Goal: Information Seeking & Learning: Check status

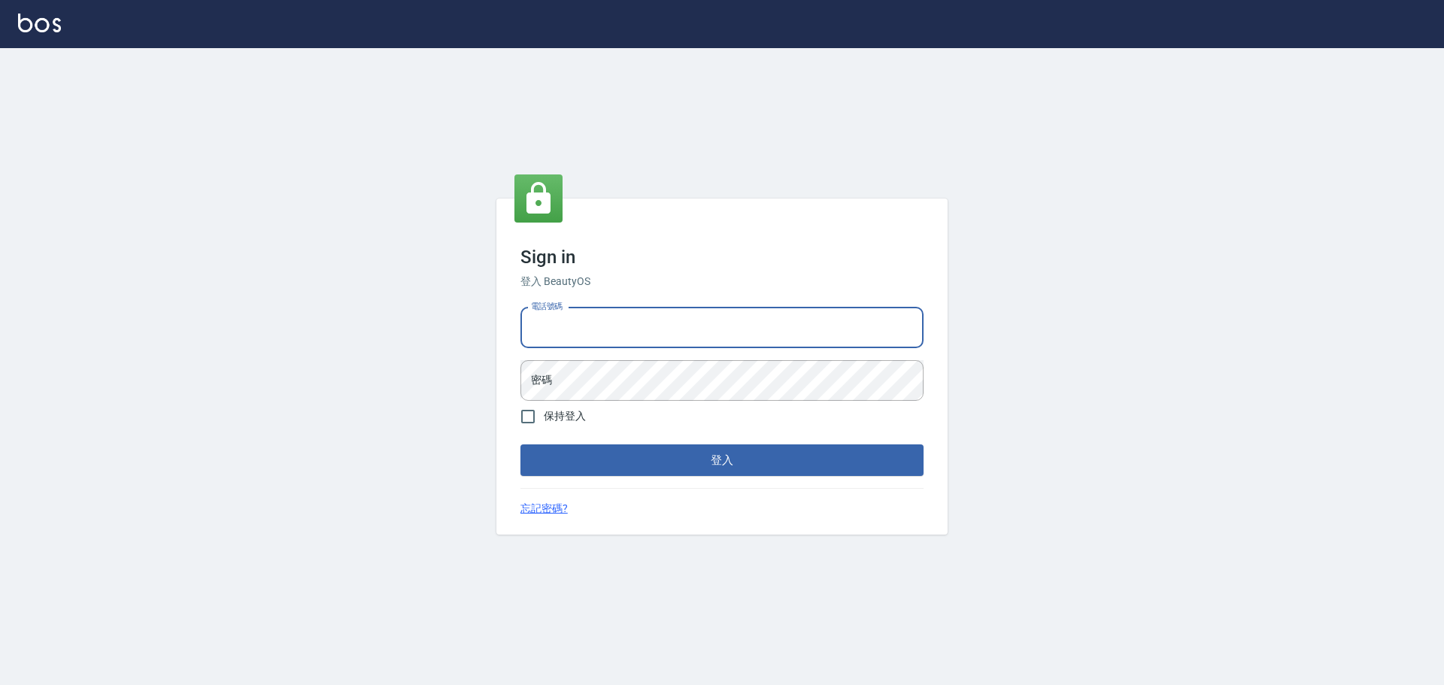
click at [757, 311] on input "電話號碼" at bounding box center [722, 328] width 403 height 41
type input "0903519443"
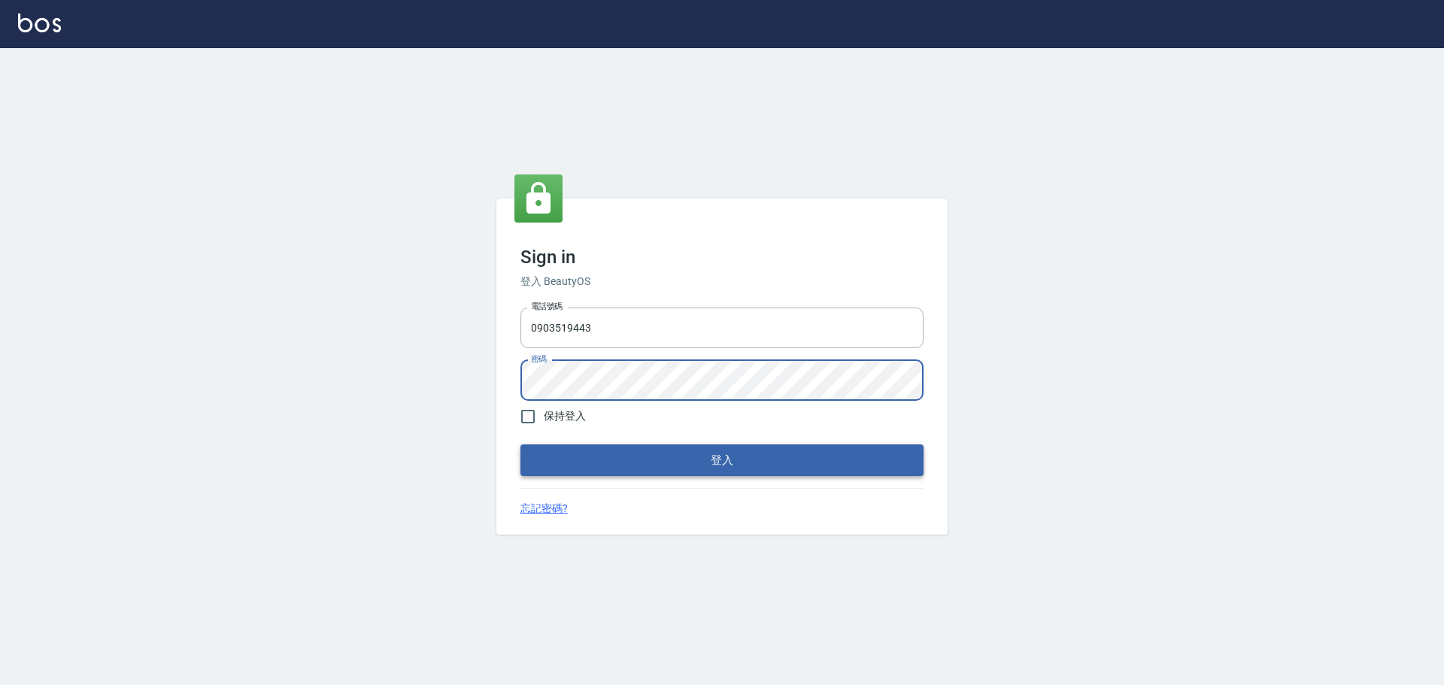
click at [712, 465] on button "登入" at bounding box center [722, 461] width 403 height 32
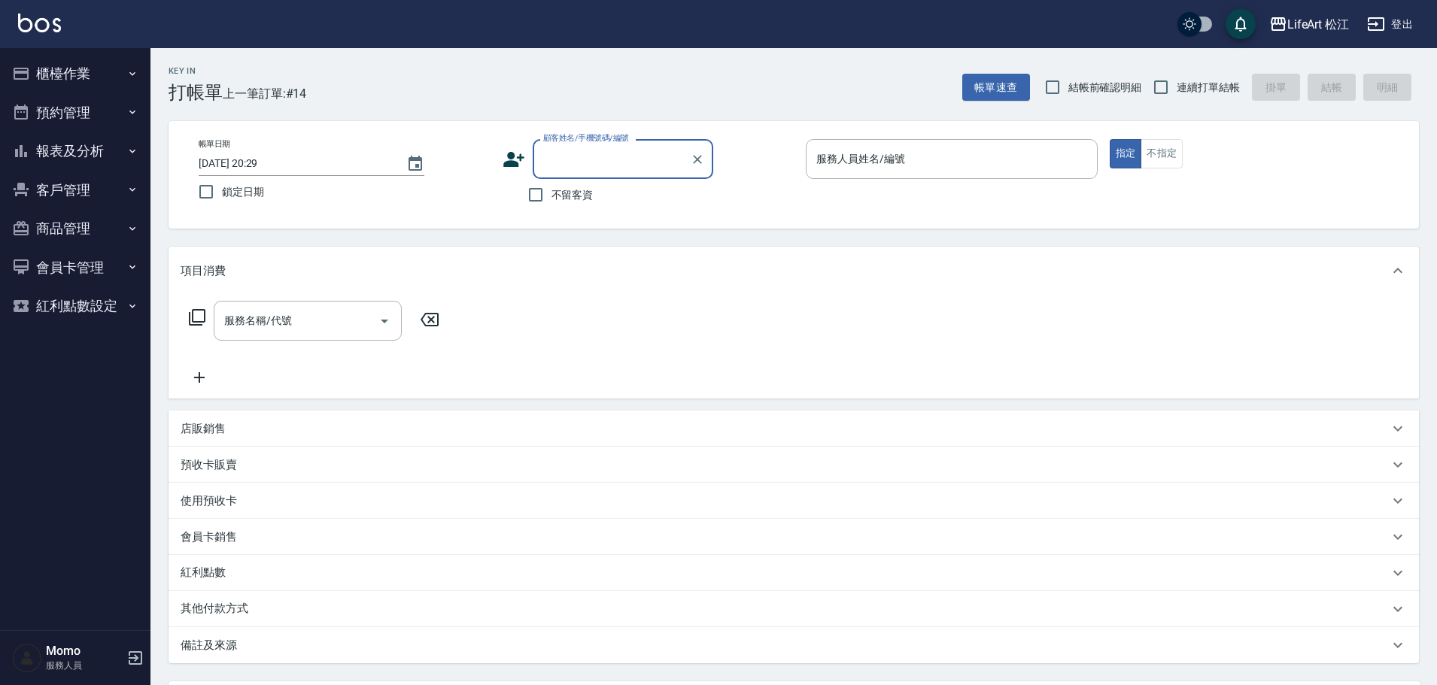
click at [75, 65] on button "櫃檯作業" at bounding box center [75, 73] width 138 height 39
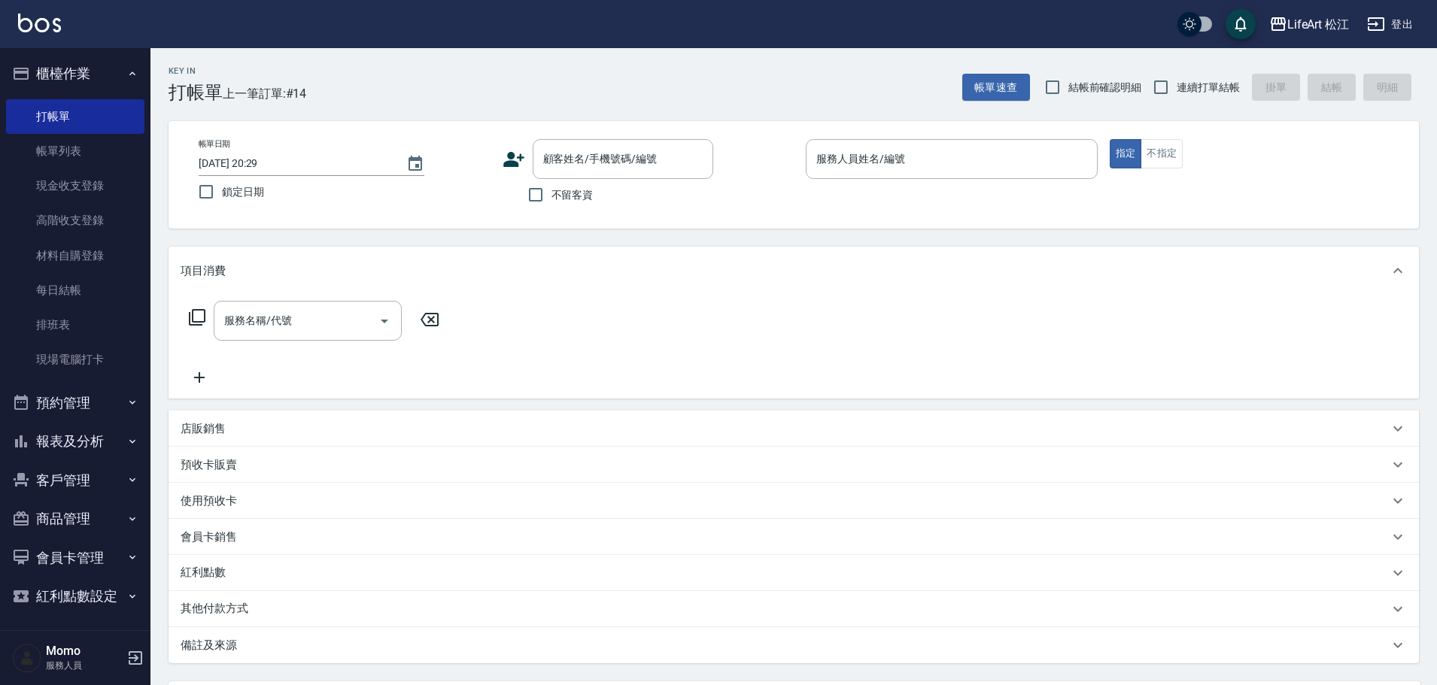
click at [80, 453] on button "報表及分析" at bounding box center [75, 441] width 138 height 39
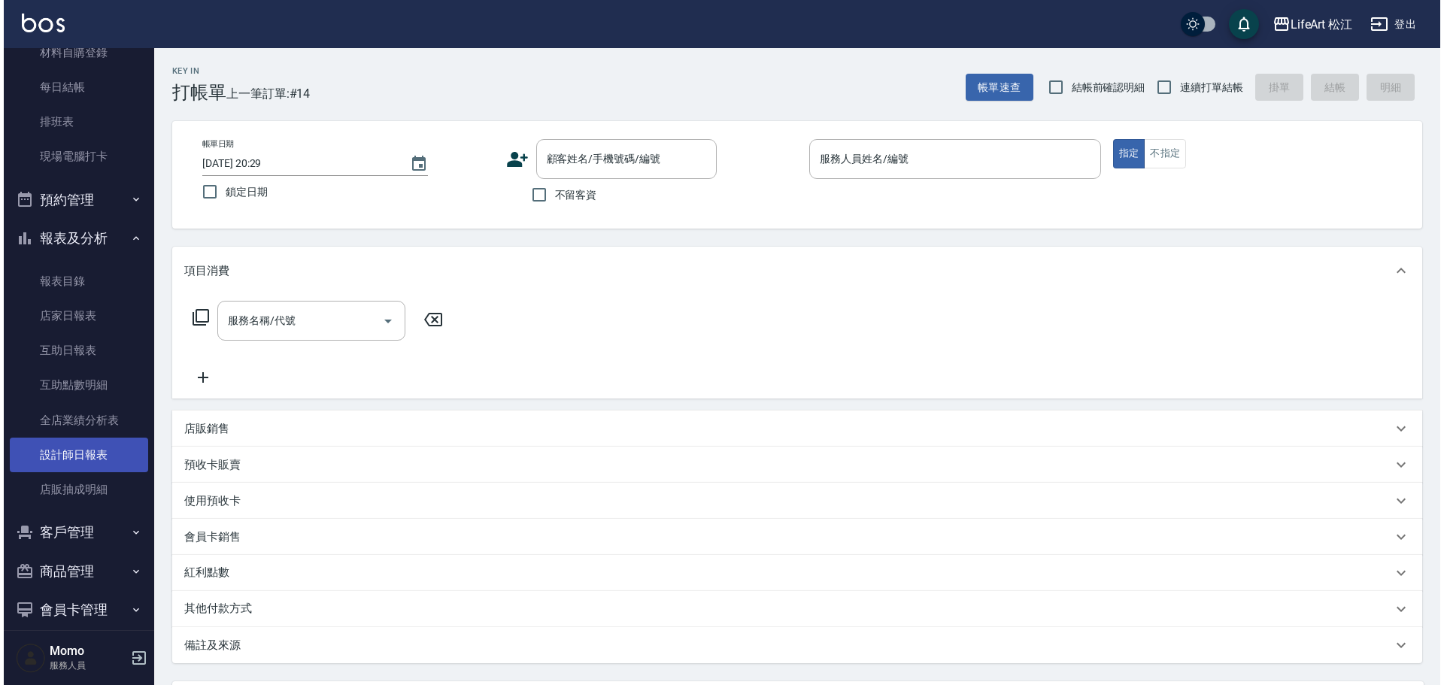
scroll to position [226, 0]
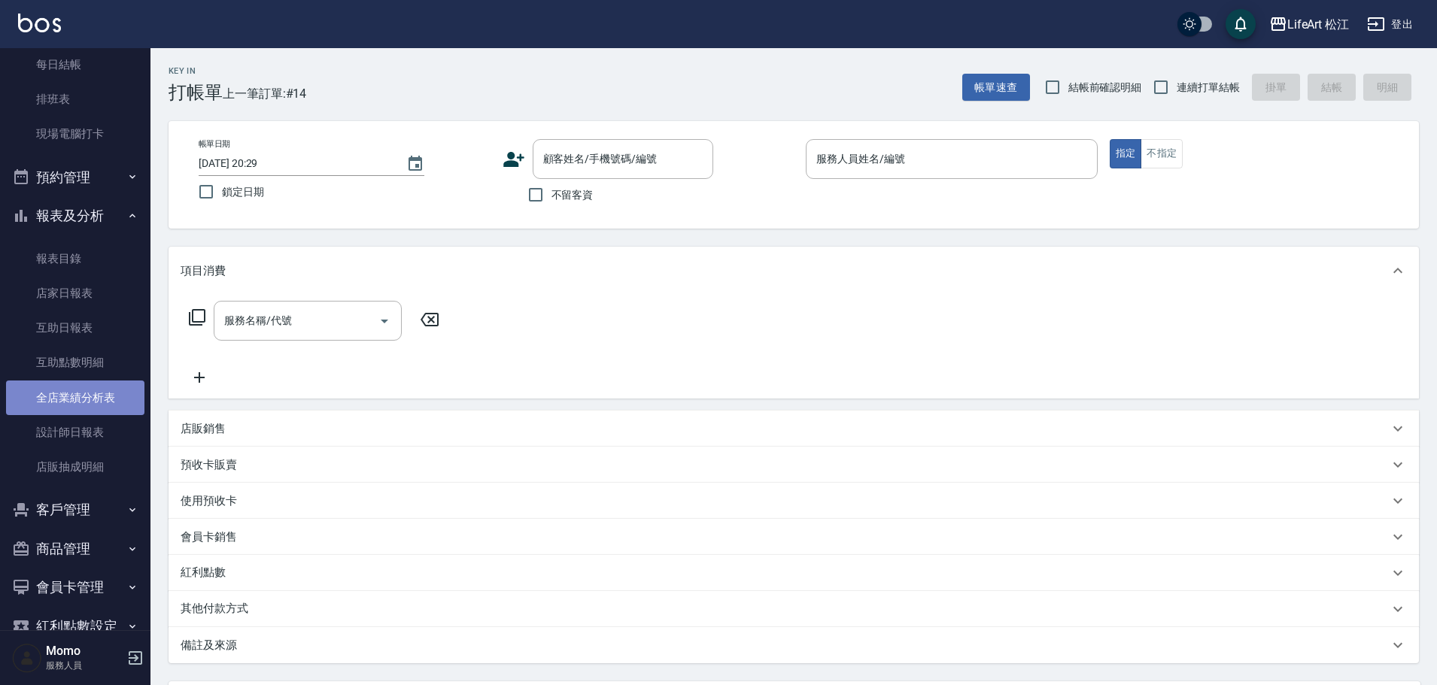
click at [94, 403] on link "全店業績分析表" at bounding box center [75, 398] width 138 height 35
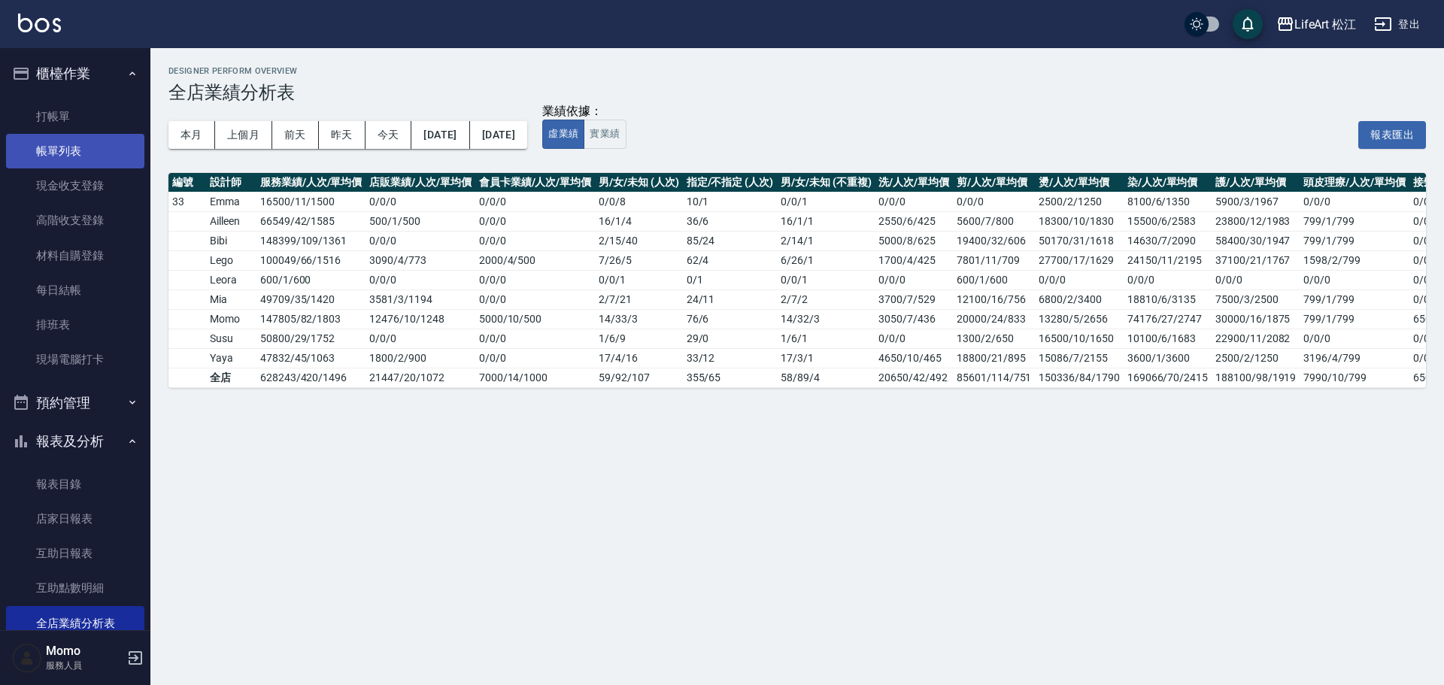
click at [44, 156] on link "帳單列表" at bounding box center [75, 151] width 138 height 35
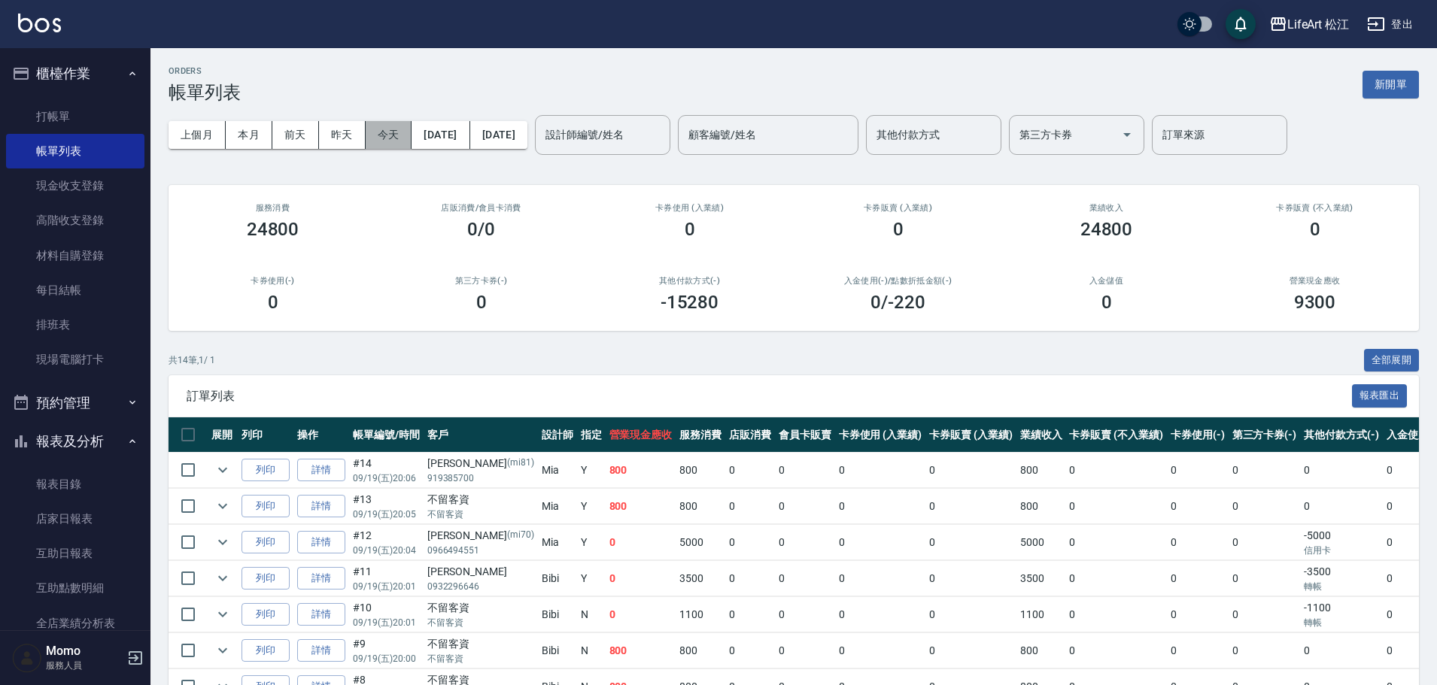
click at [392, 133] on button "今天" at bounding box center [389, 135] width 47 height 28
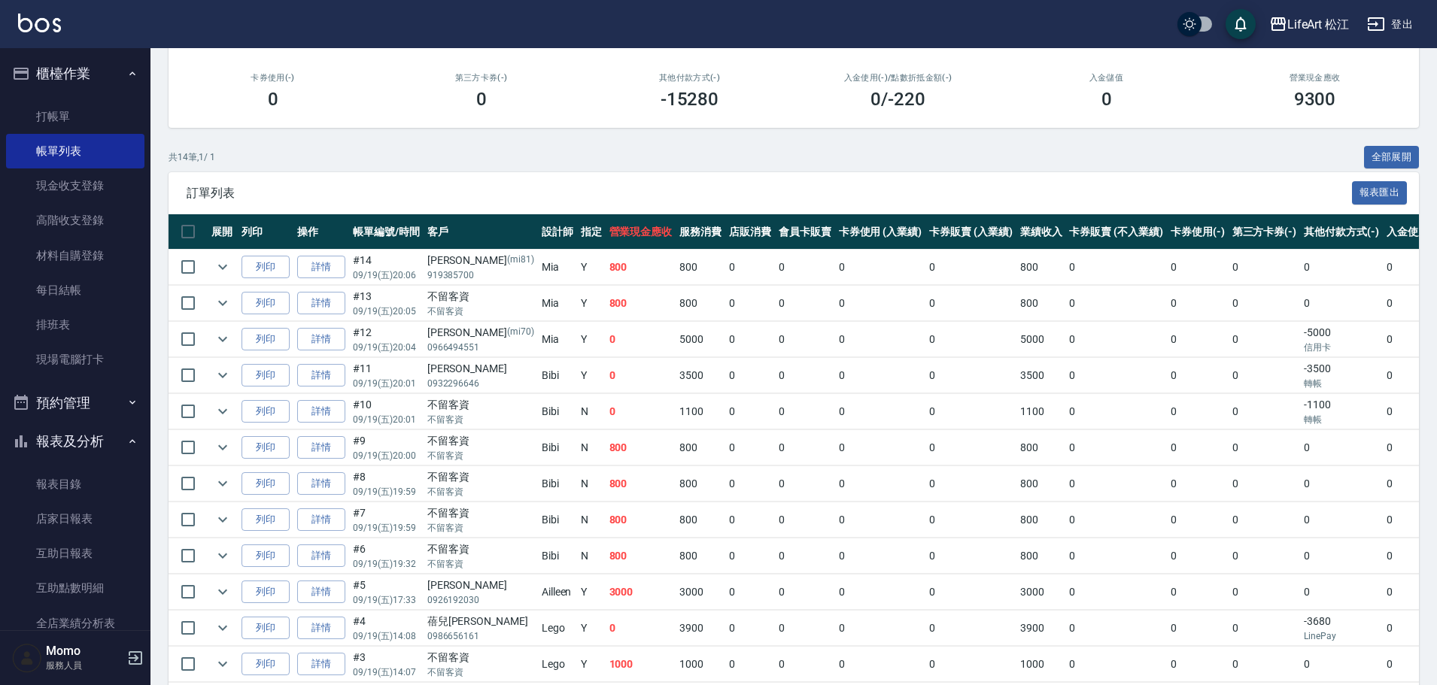
scroll to position [226, 0]
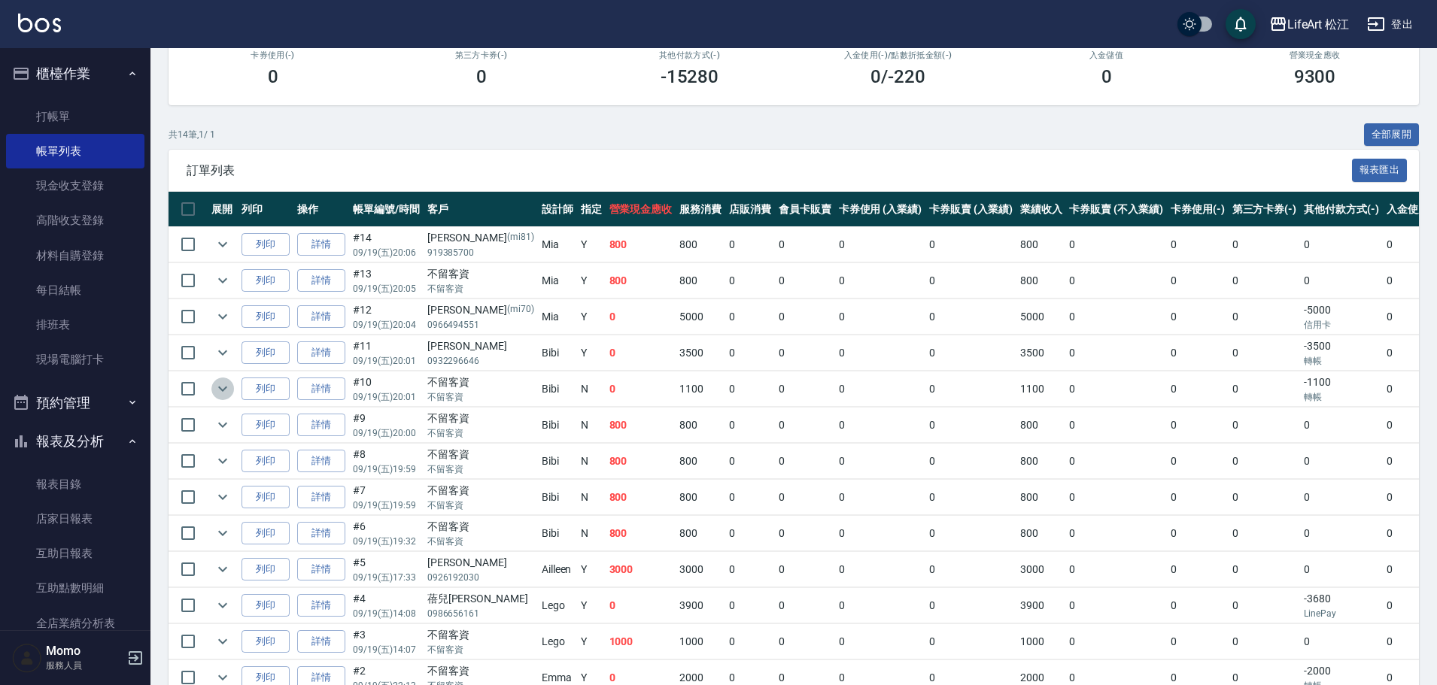
click at [228, 380] on icon "expand row" at bounding box center [223, 389] width 18 height 18
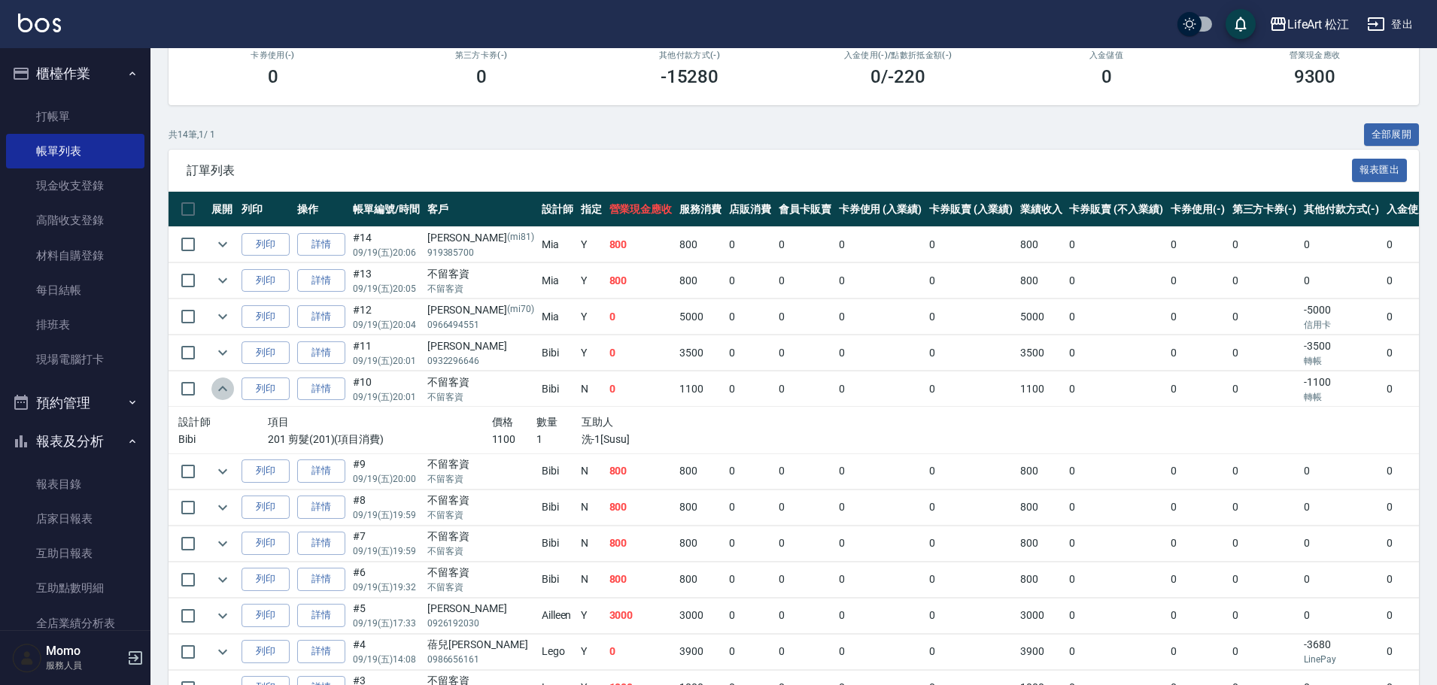
click at [217, 382] on icon "expand row" at bounding box center [223, 389] width 18 height 18
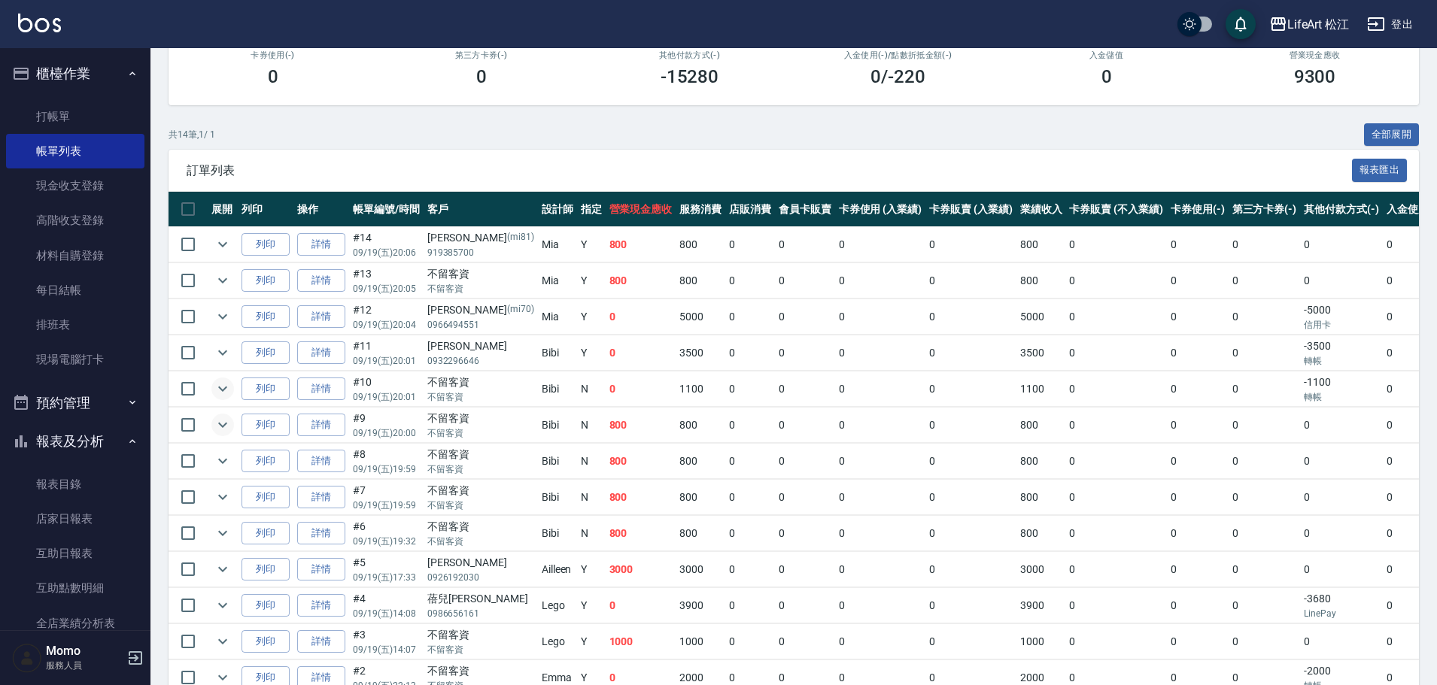
click at [224, 420] on icon "expand row" at bounding box center [223, 425] width 18 height 18
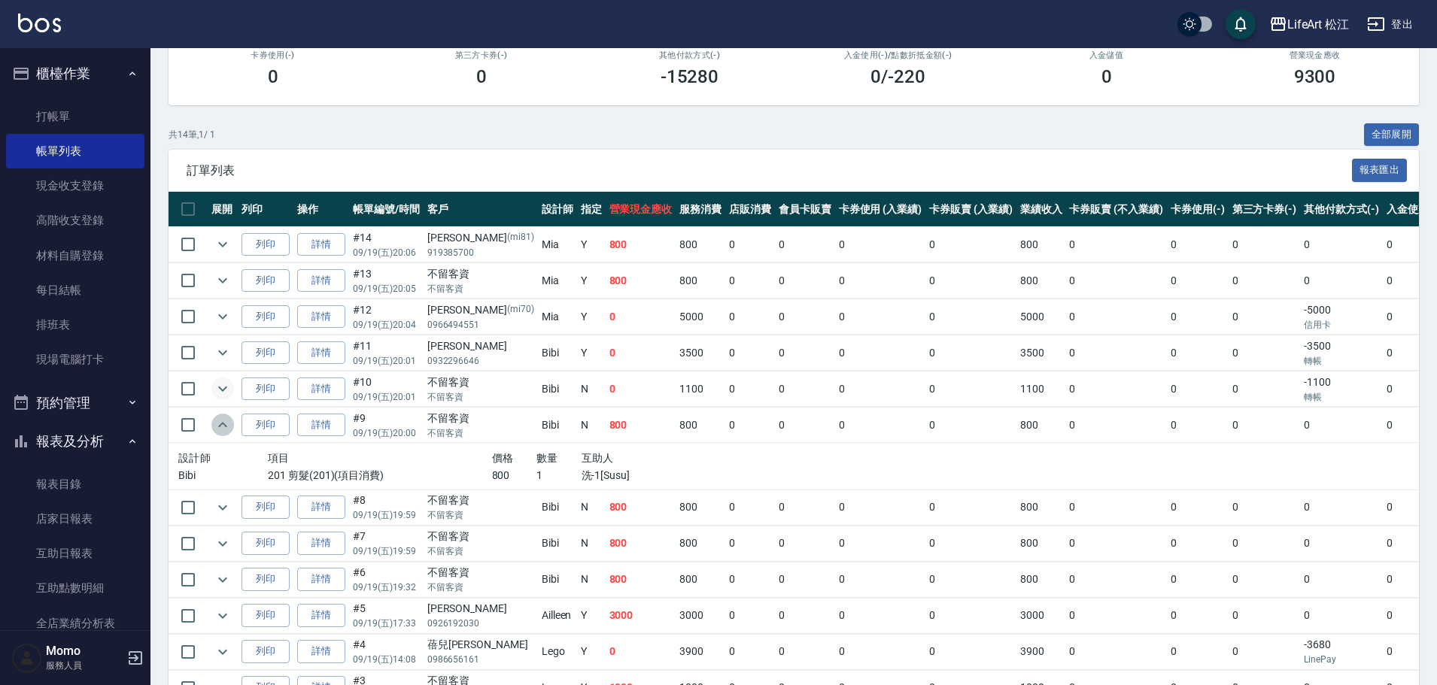
click at [224, 420] on icon "expand row" at bounding box center [223, 425] width 18 height 18
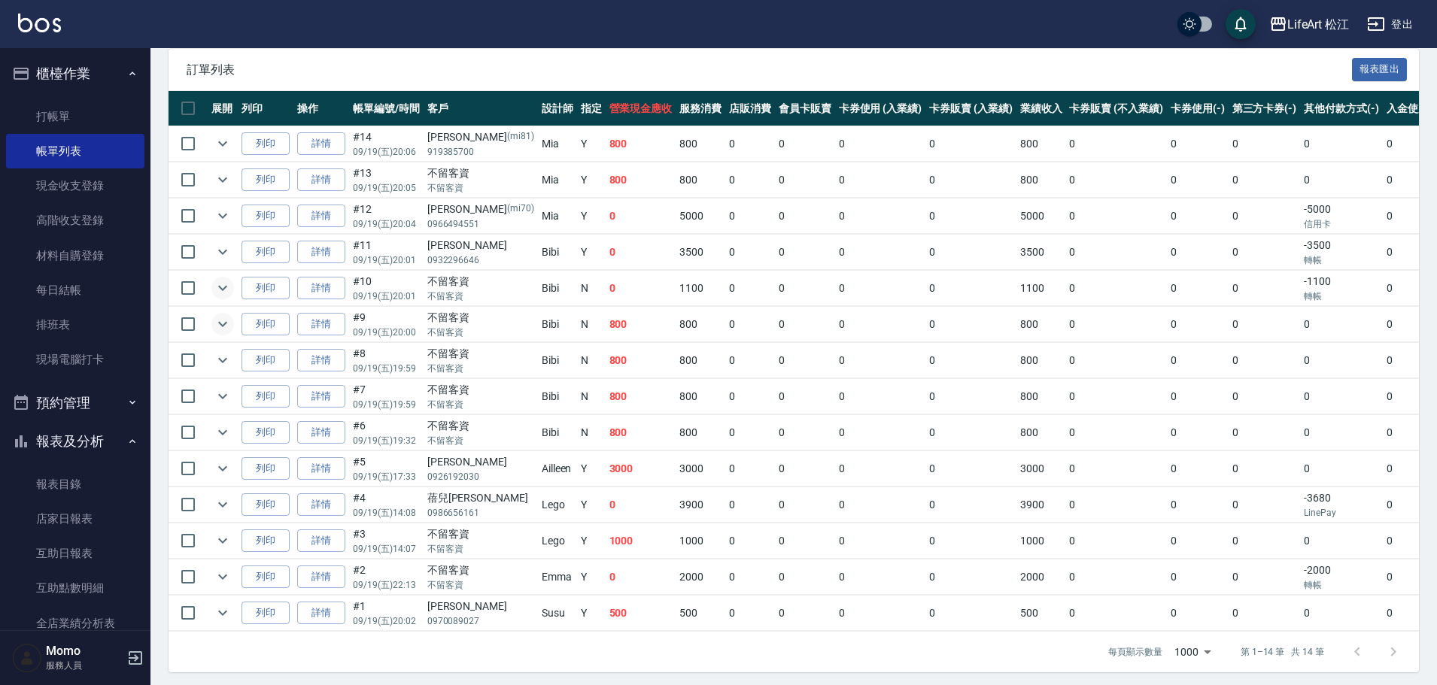
scroll to position [343, 0]
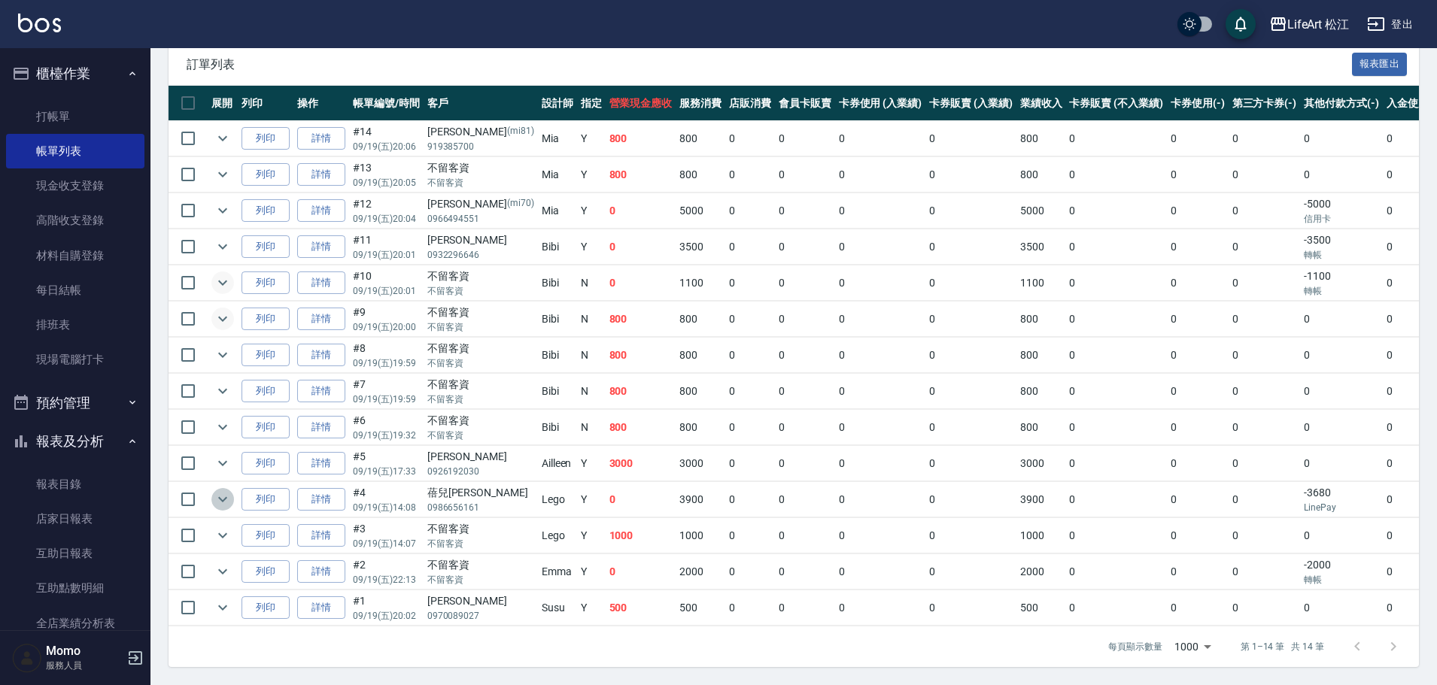
click at [215, 490] on icon "expand row" at bounding box center [223, 499] width 18 height 18
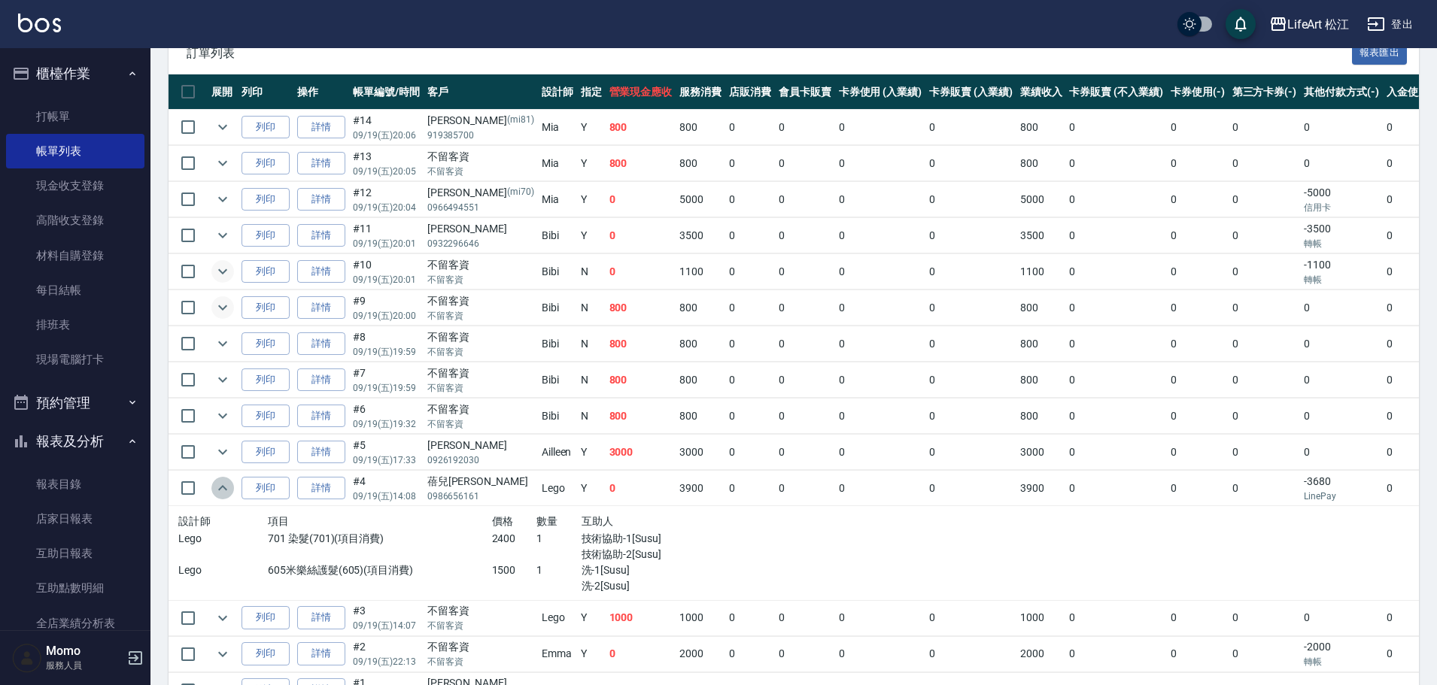
click at [215, 486] on icon "expand row" at bounding box center [223, 488] width 18 height 18
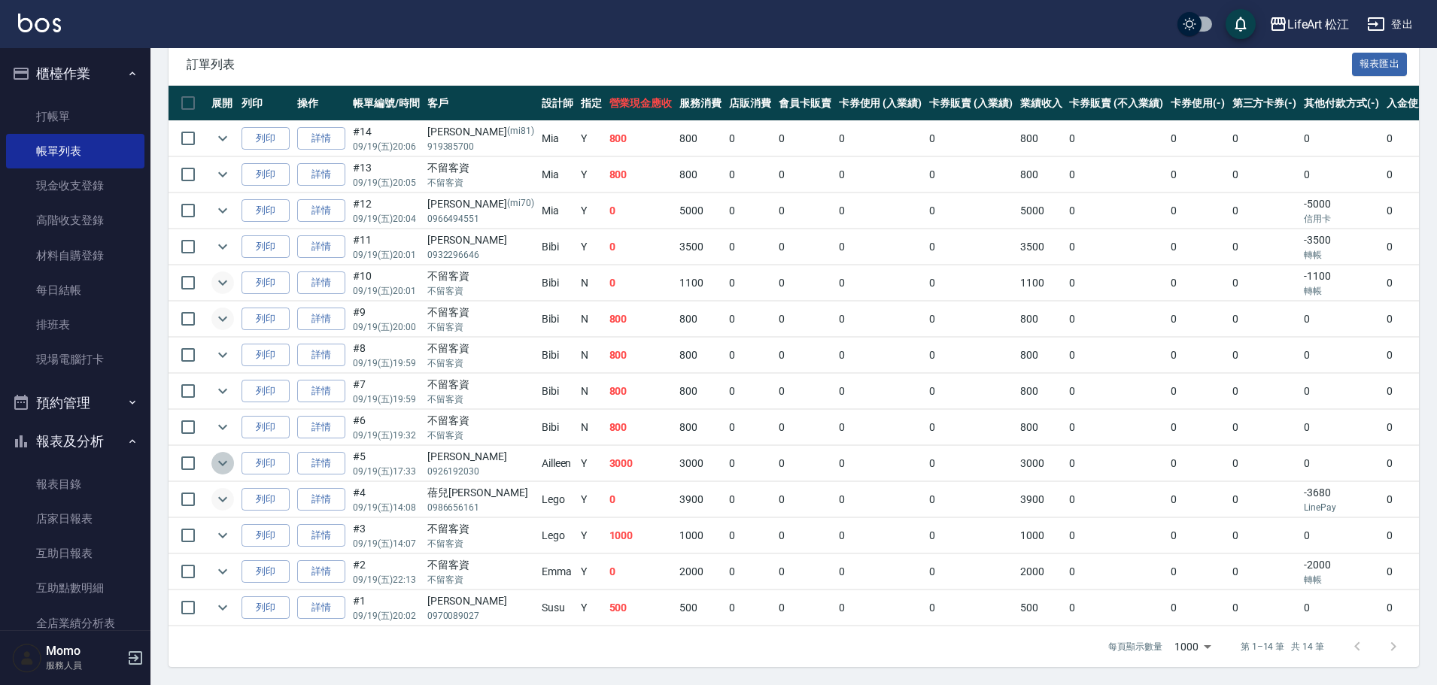
click at [224, 461] on icon "expand row" at bounding box center [222, 463] width 9 height 5
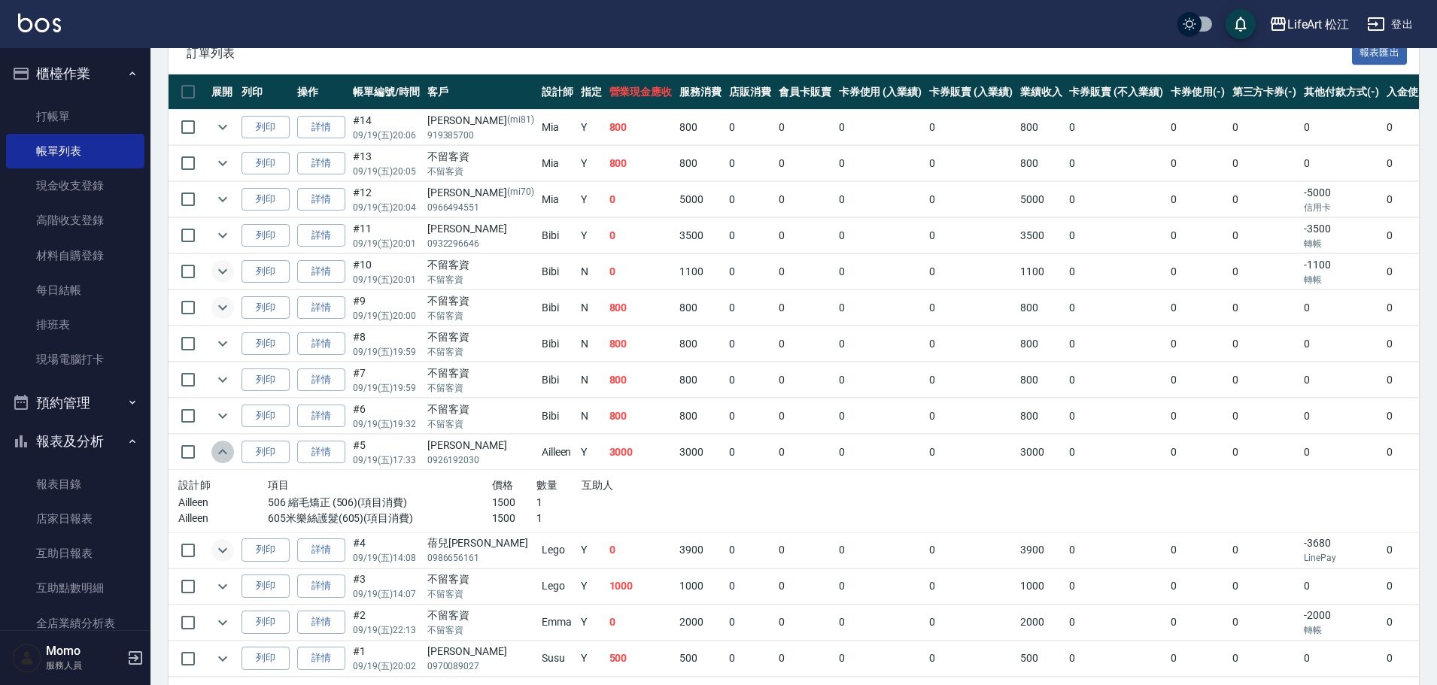
click at [224, 454] on icon "expand row" at bounding box center [223, 452] width 18 height 18
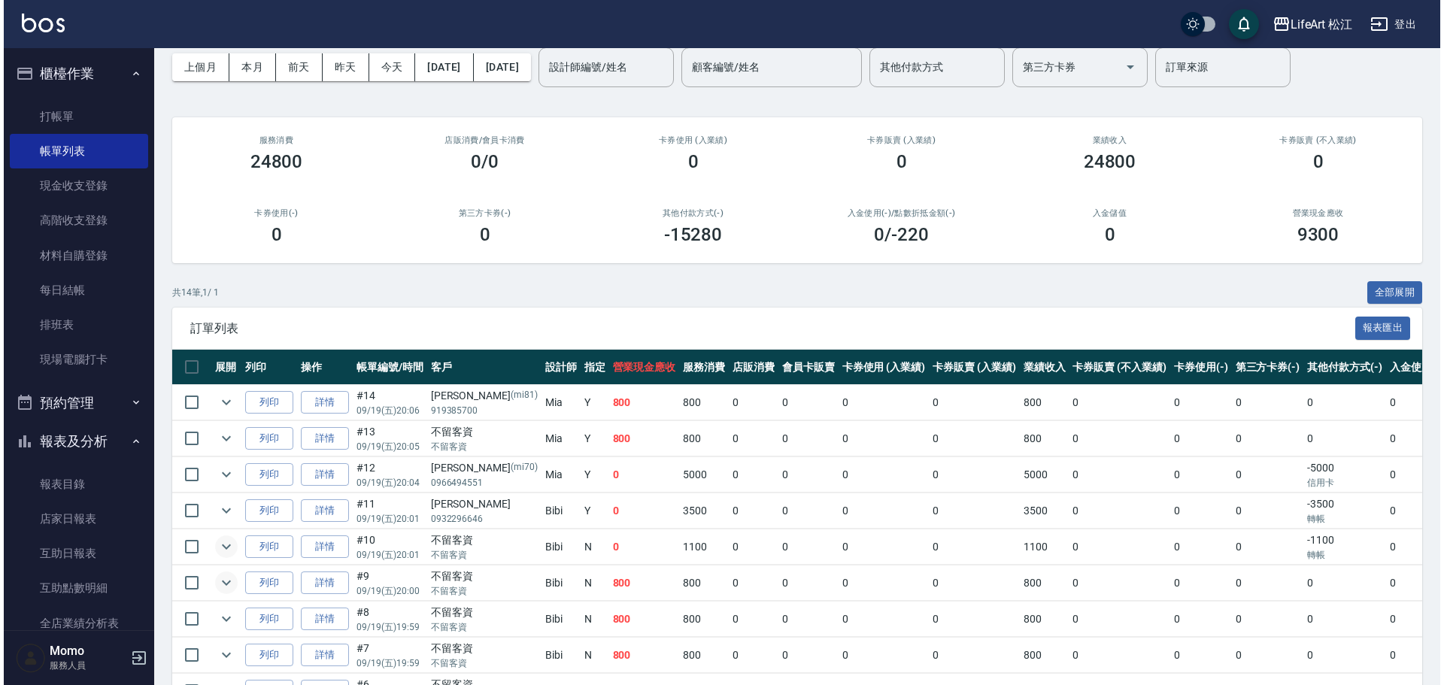
scroll to position [0, 0]
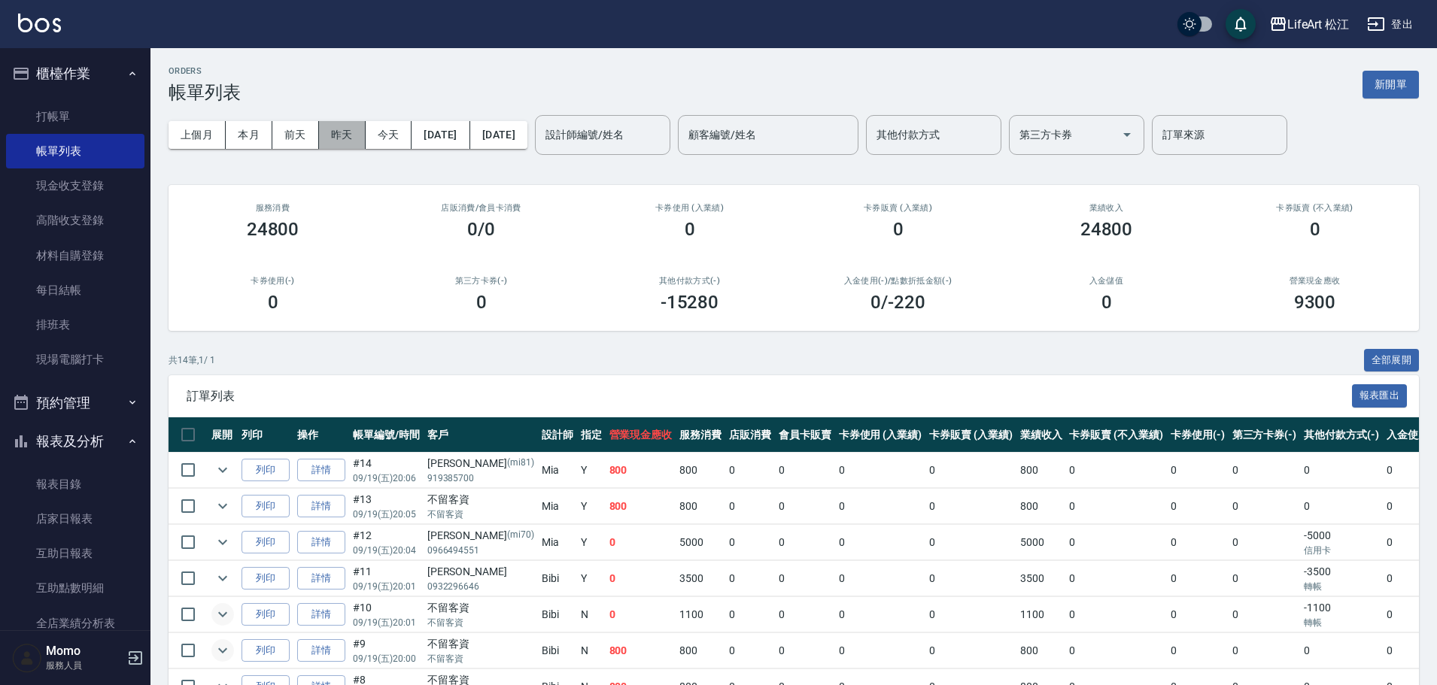
click at [351, 129] on button "昨天" at bounding box center [342, 135] width 47 height 28
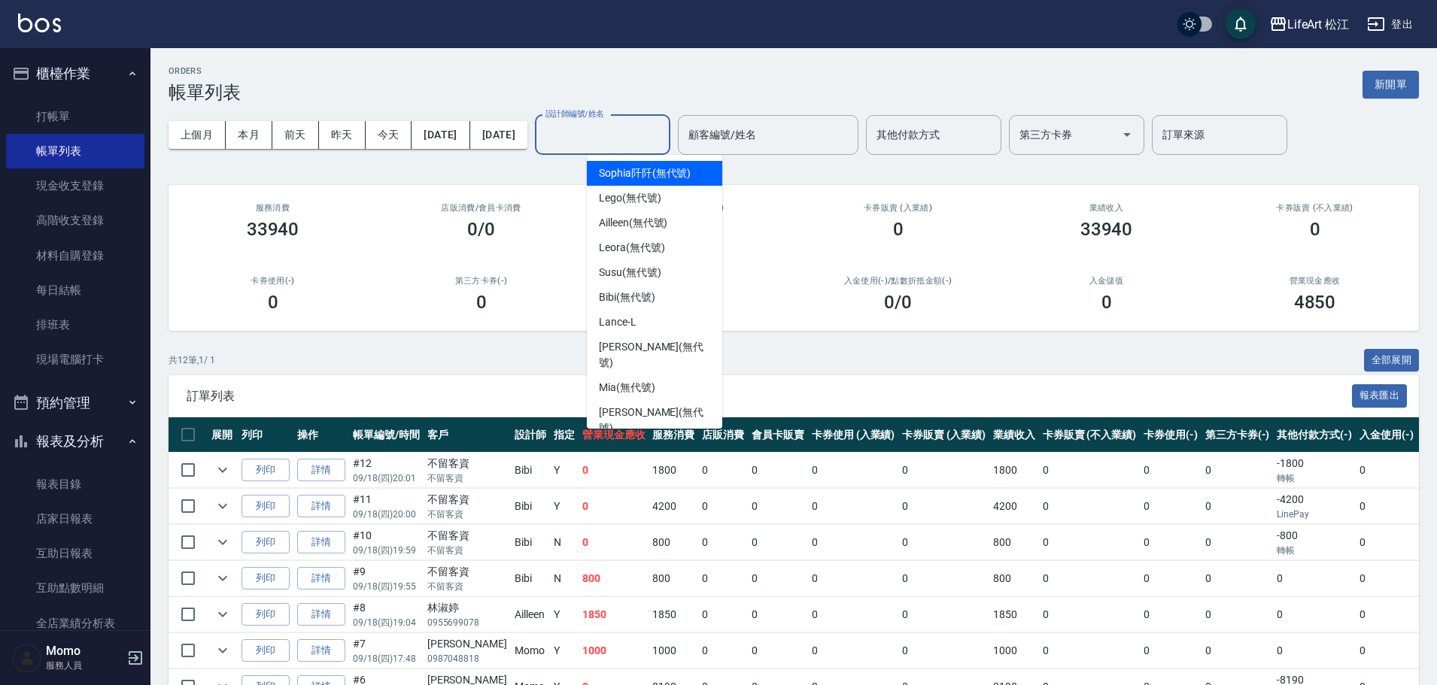
click at [649, 140] on input "設計師編號/姓名" at bounding box center [603, 135] width 122 height 26
click at [639, 441] on div "Momo (無代號)" at bounding box center [654, 453] width 135 height 25
type input "Momo(無代號)"
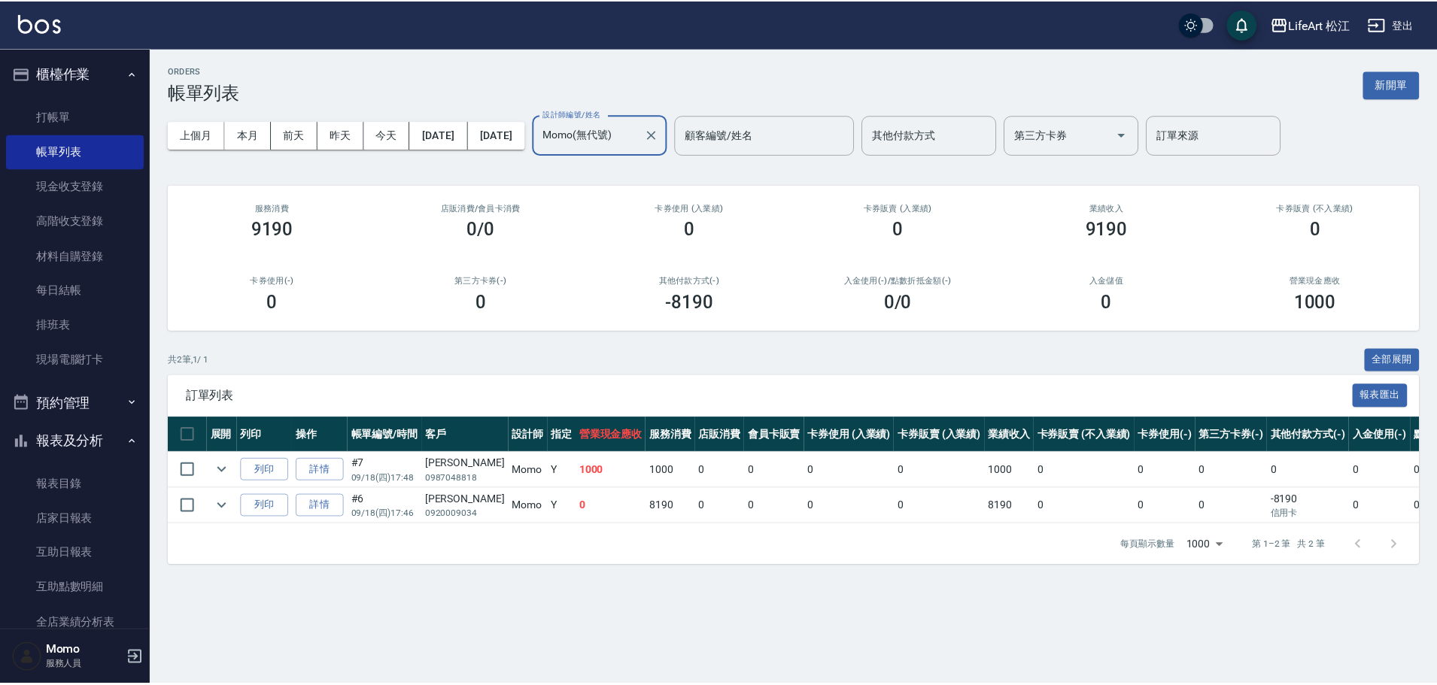
scroll to position [226, 0]
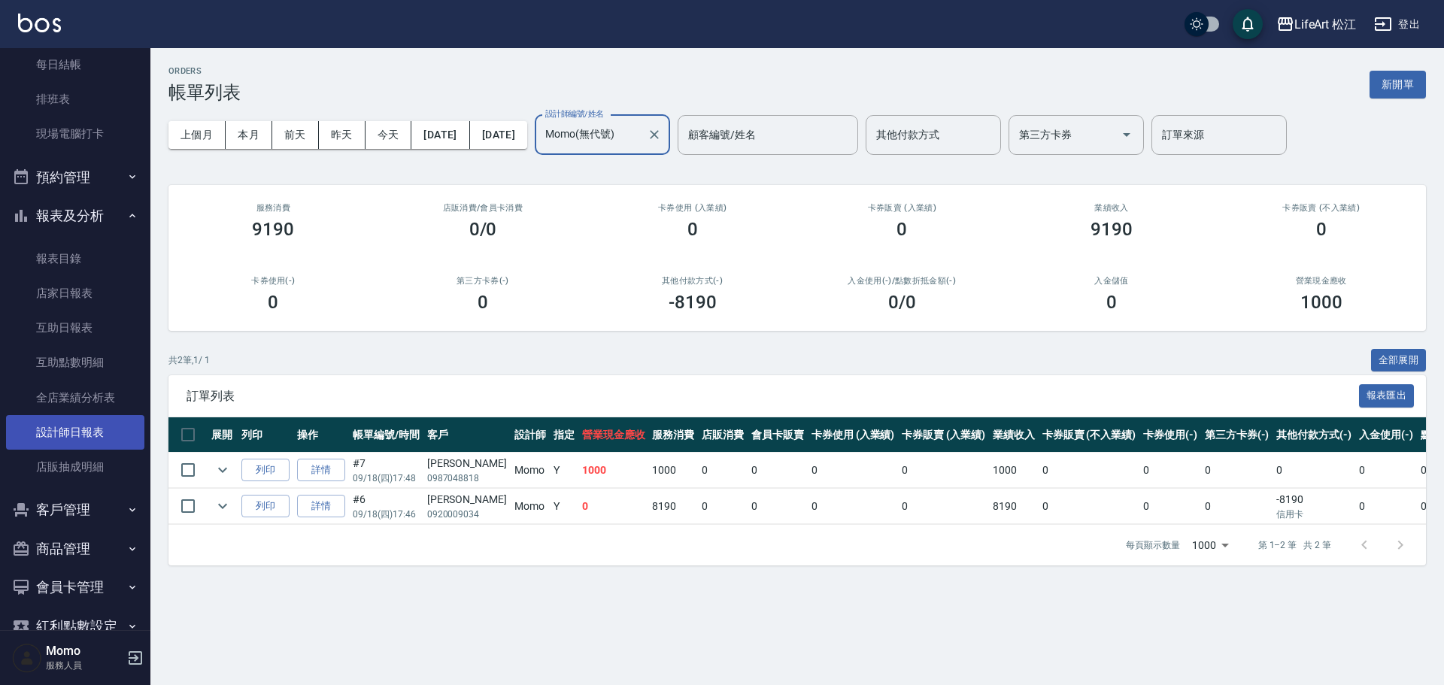
click at [92, 417] on link "設計師日報表" at bounding box center [75, 432] width 138 height 35
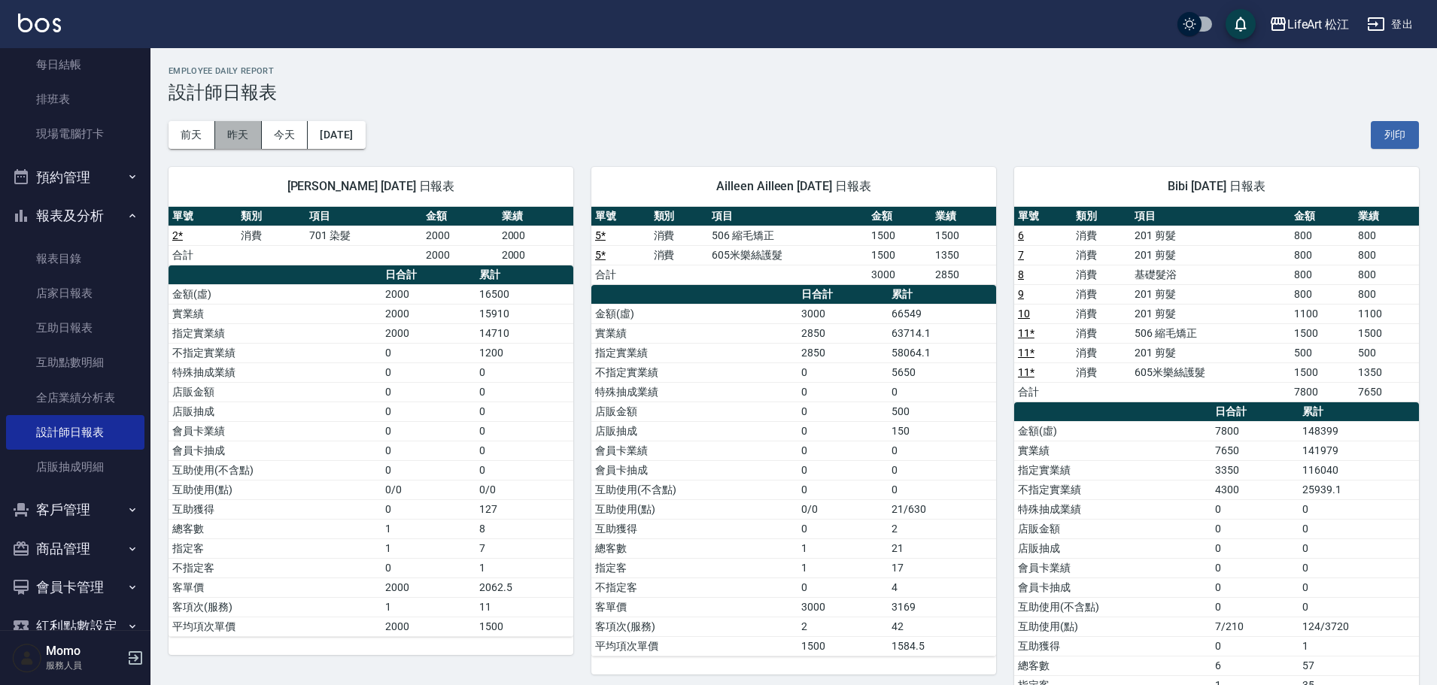
click at [240, 138] on button "昨天" at bounding box center [238, 135] width 47 height 28
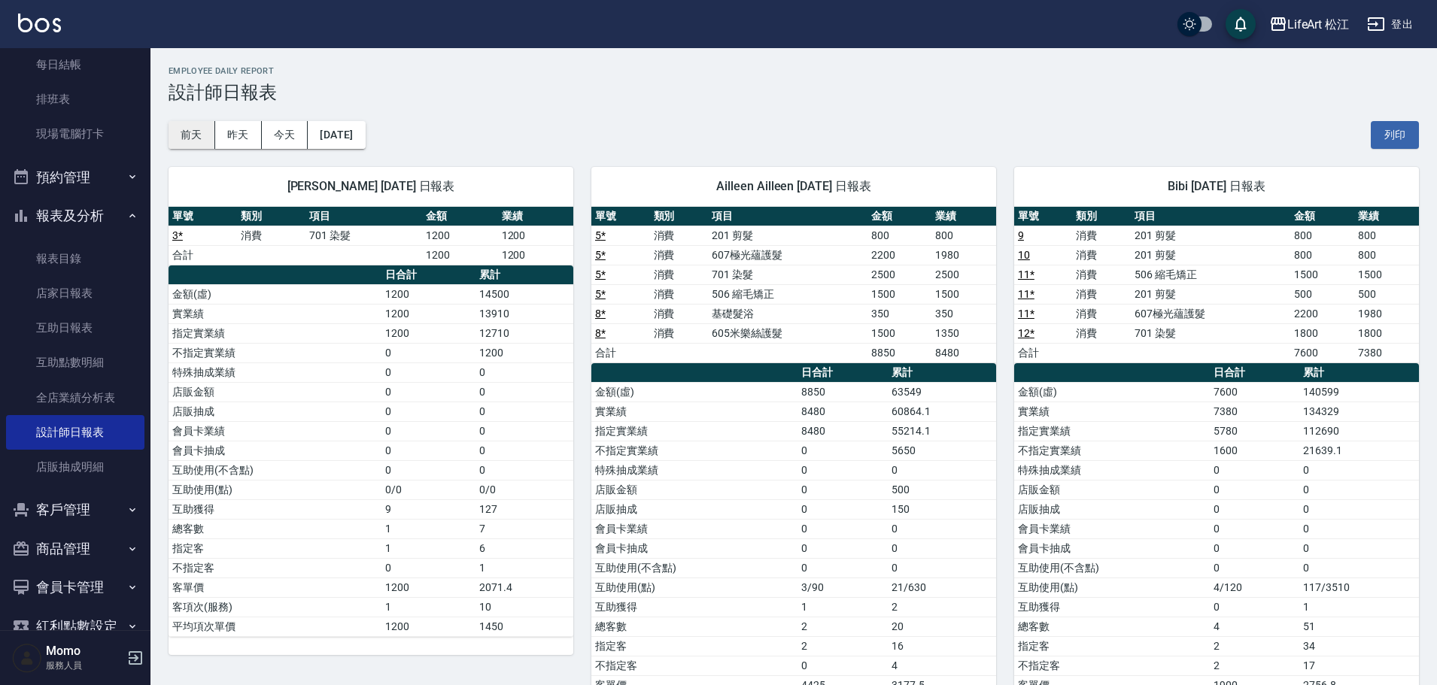
click at [196, 141] on button "前天" at bounding box center [192, 135] width 47 height 28
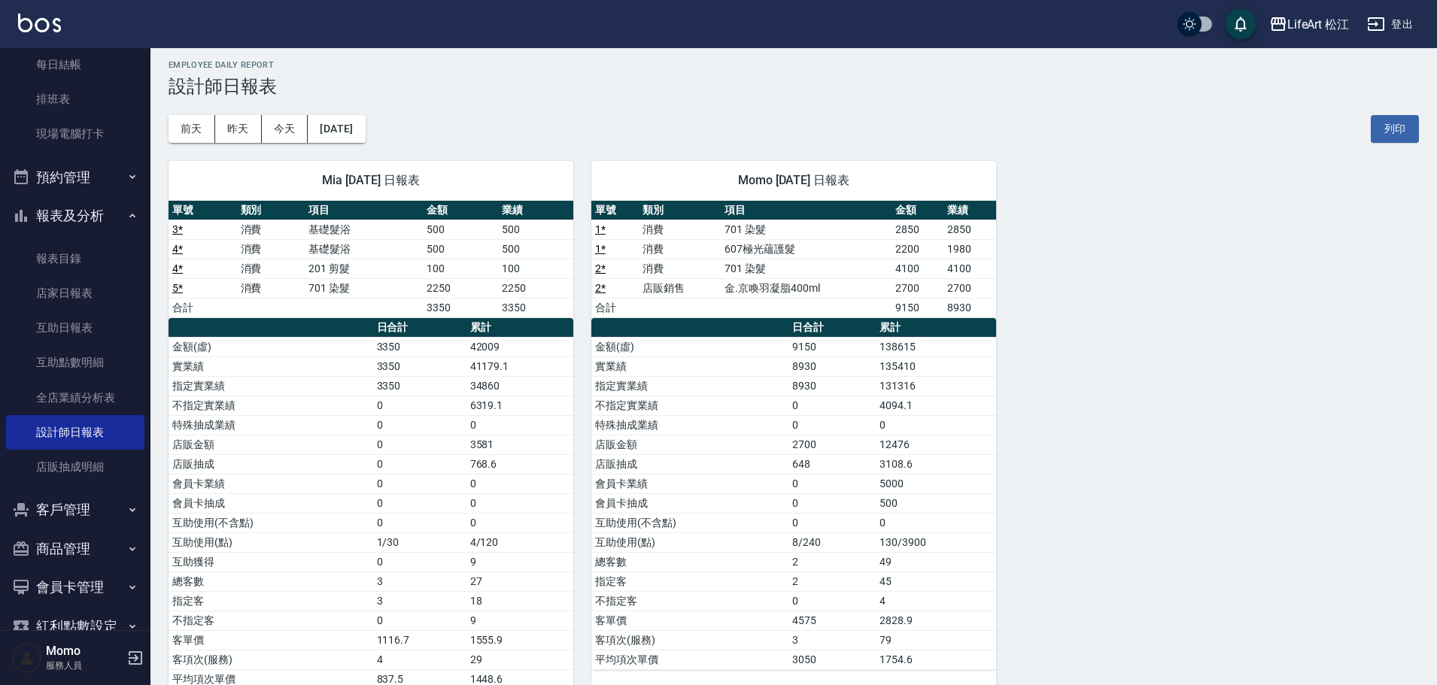
scroll to position [47, 0]
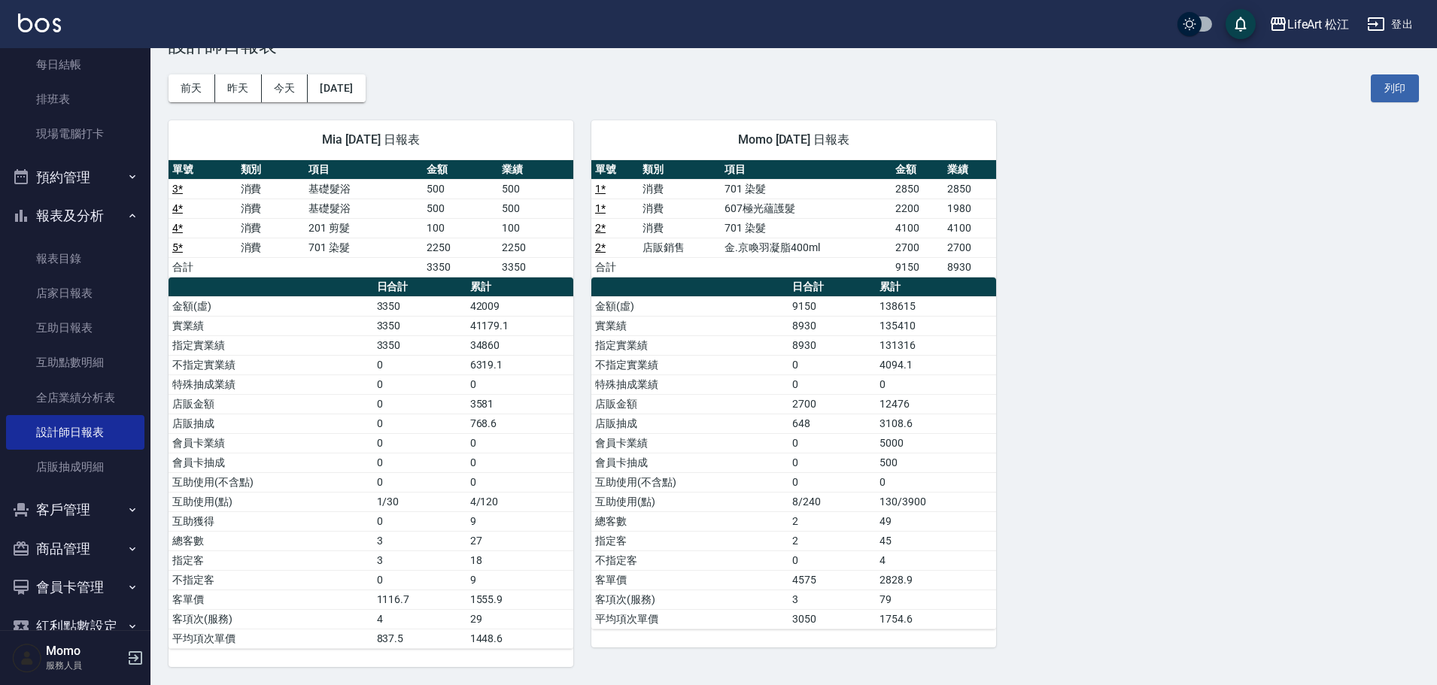
click at [228, 81] on button "昨天" at bounding box center [238, 88] width 47 height 28
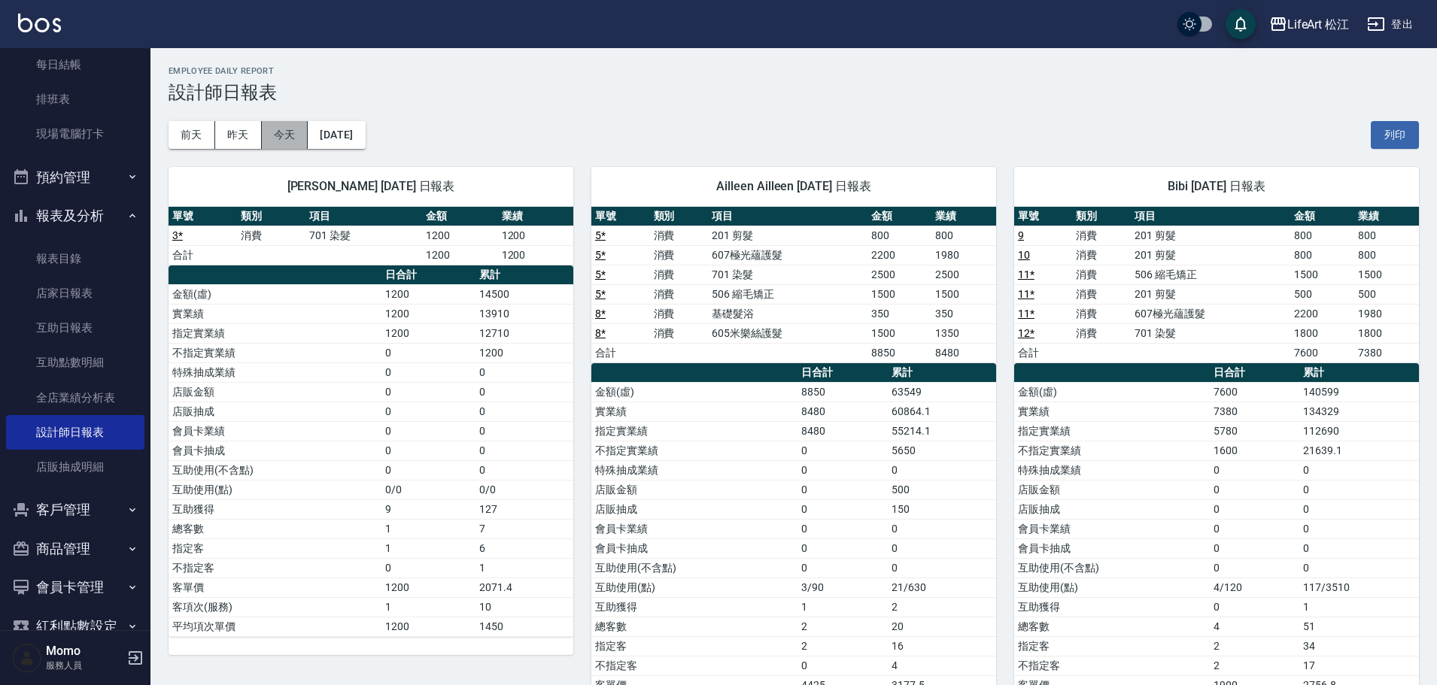
click at [284, 126] on button "今天" at bounding box center [285, 135] width 47 height 28
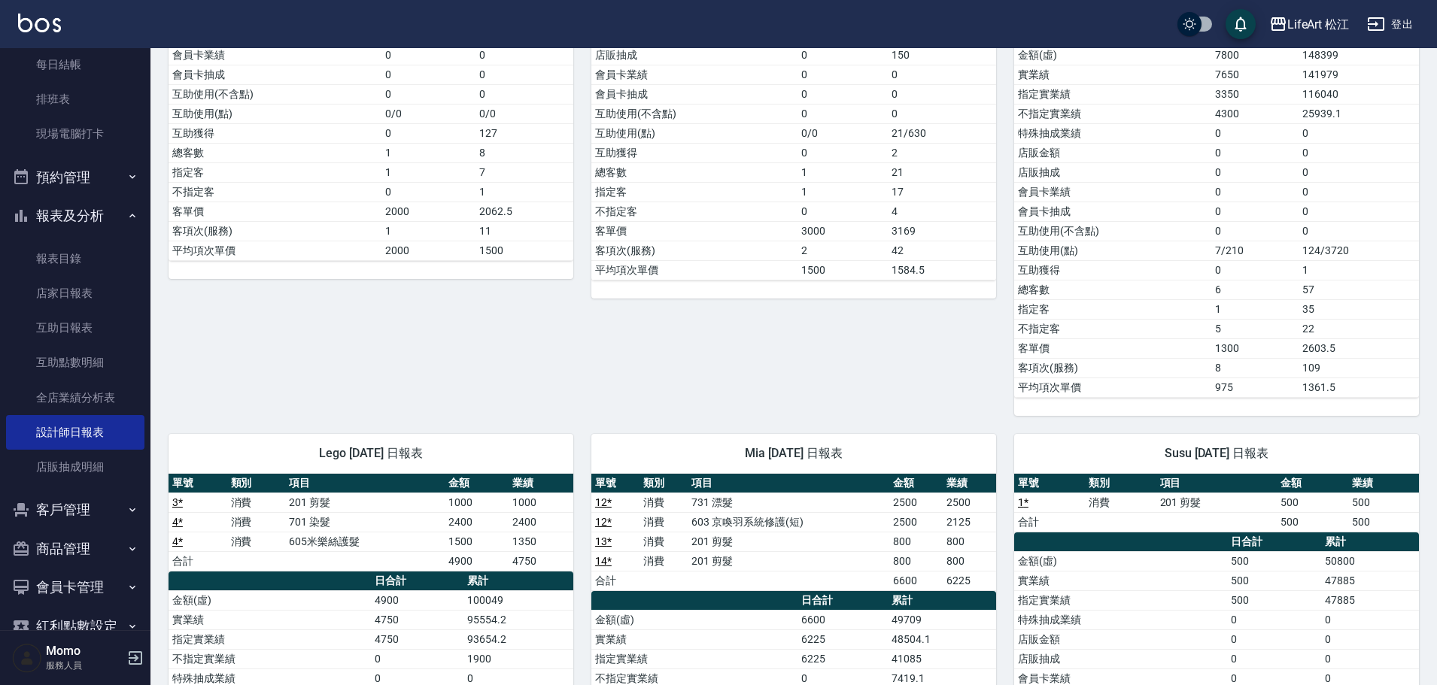
scroll to position [75, 0]
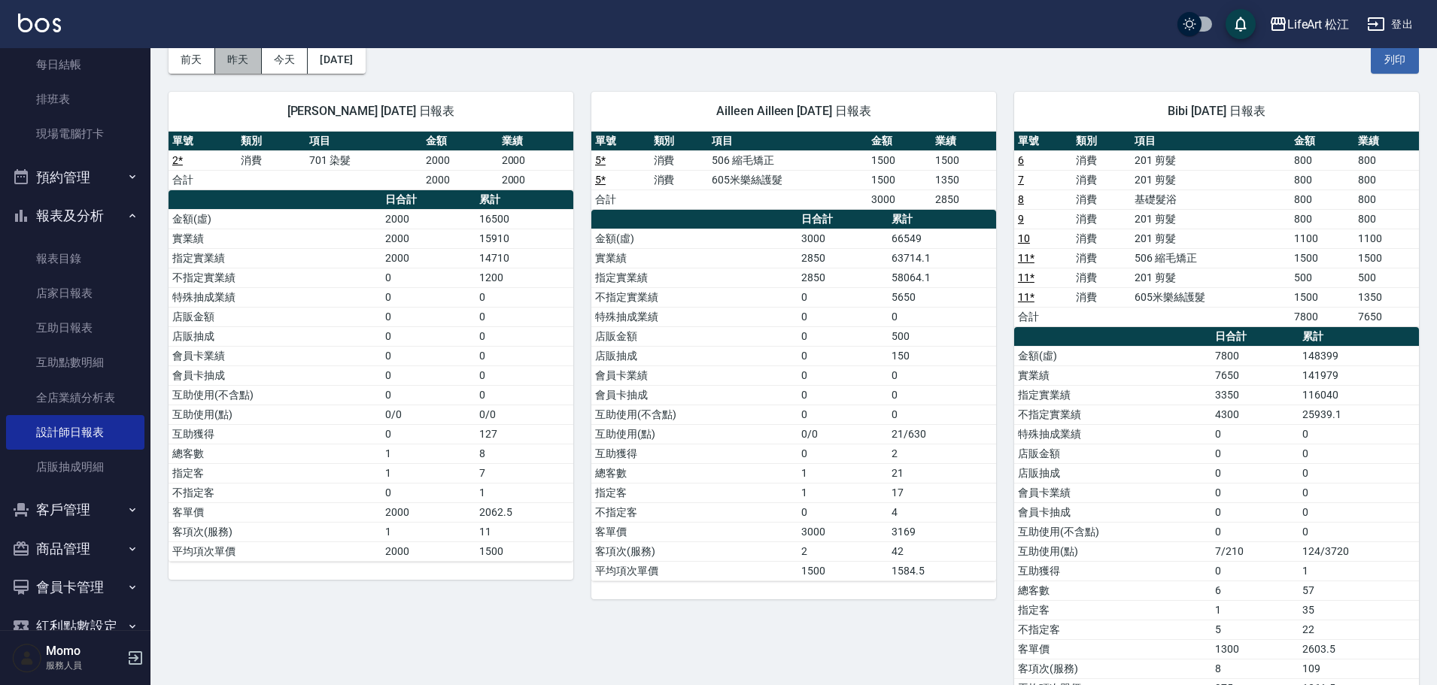
drag, startPoint x: 247, startPoint y: 62, endPoint x: 344, endPoint y: 85, distance: 99.8
click at [250, 62] on button "昨天" at bounding box center [238, 60] width 47 height 28
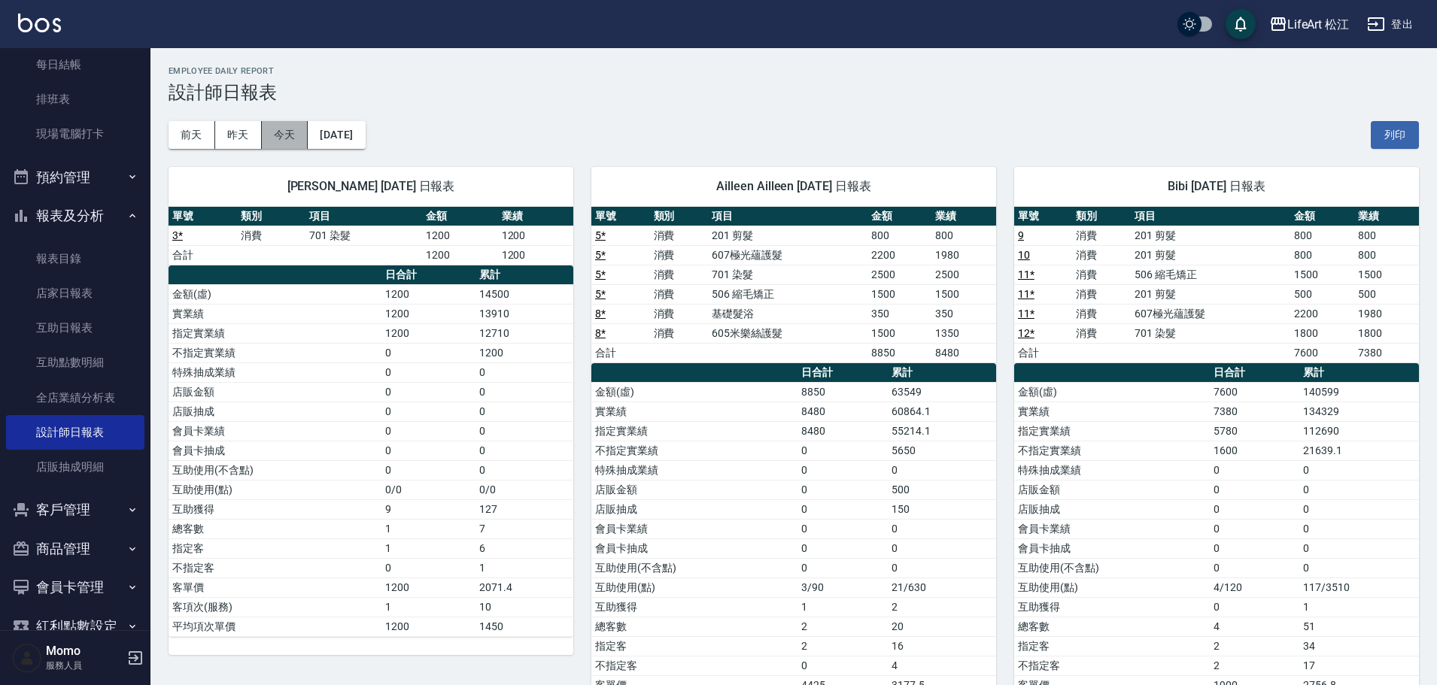
click at [279, 136] on button "今天" at bounding box center [285, 135] width 47 height 28
